Goal: Transaction & Acquisition: Register for event/course

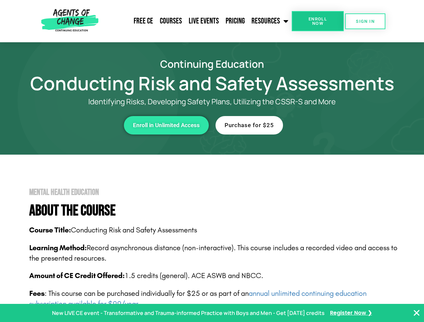
click at [270, 21] on link "Resources" at bounding box center [270, 21] width 44 height 17
click at [318, 21] on span "Enroll Now" at bounding box center [317, 21] width 31 height 9
click at [365, 21] on span "SIGN IN" at bounding box center [365, 21] width 19 height 4
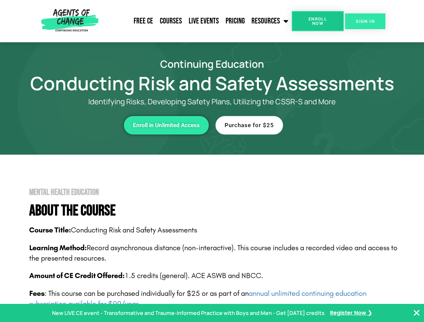
click at [365, 21] on span "SIGN IN" at bounding box center [365, 21] width 19 height 4
click at [116, 125] on div "Enroll in Unlimited Access" at bounding box center [116, 125] width 185 height 18
click at [166, 125] on span "Enroll in Unlimited Access" at bounding box center [166, 126] width 67 height 6
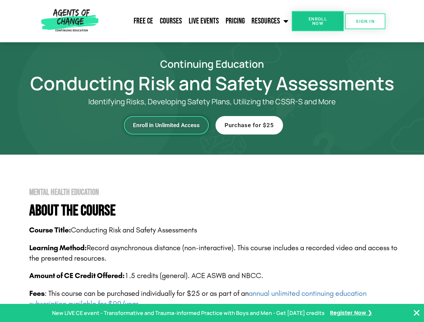
click at [166, 125] on span "Enroll in Unlimited Access" at bounding box center [166, 126] width 67 height 6
